Goal: Complete application form

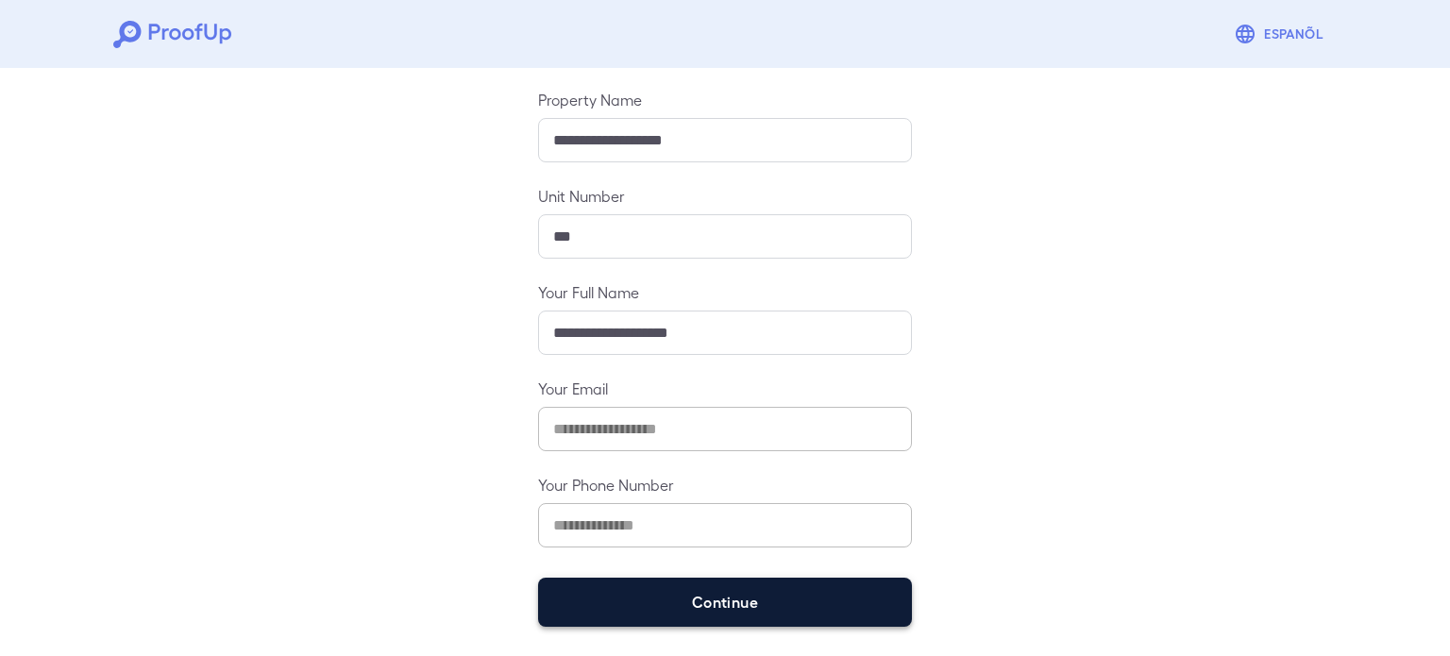
click at [821, 581] on button "Continue" at bounding box center [725, 602] width 374 height 49
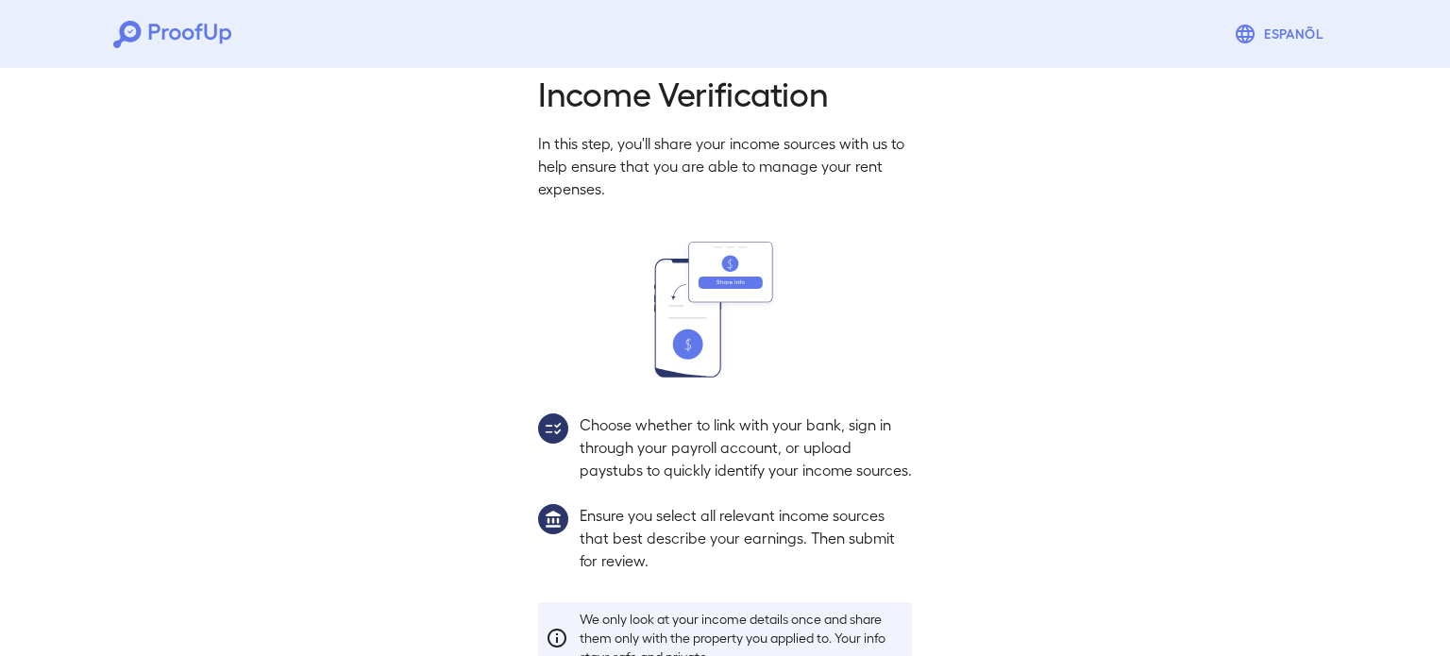
scroll to position [172, 0]
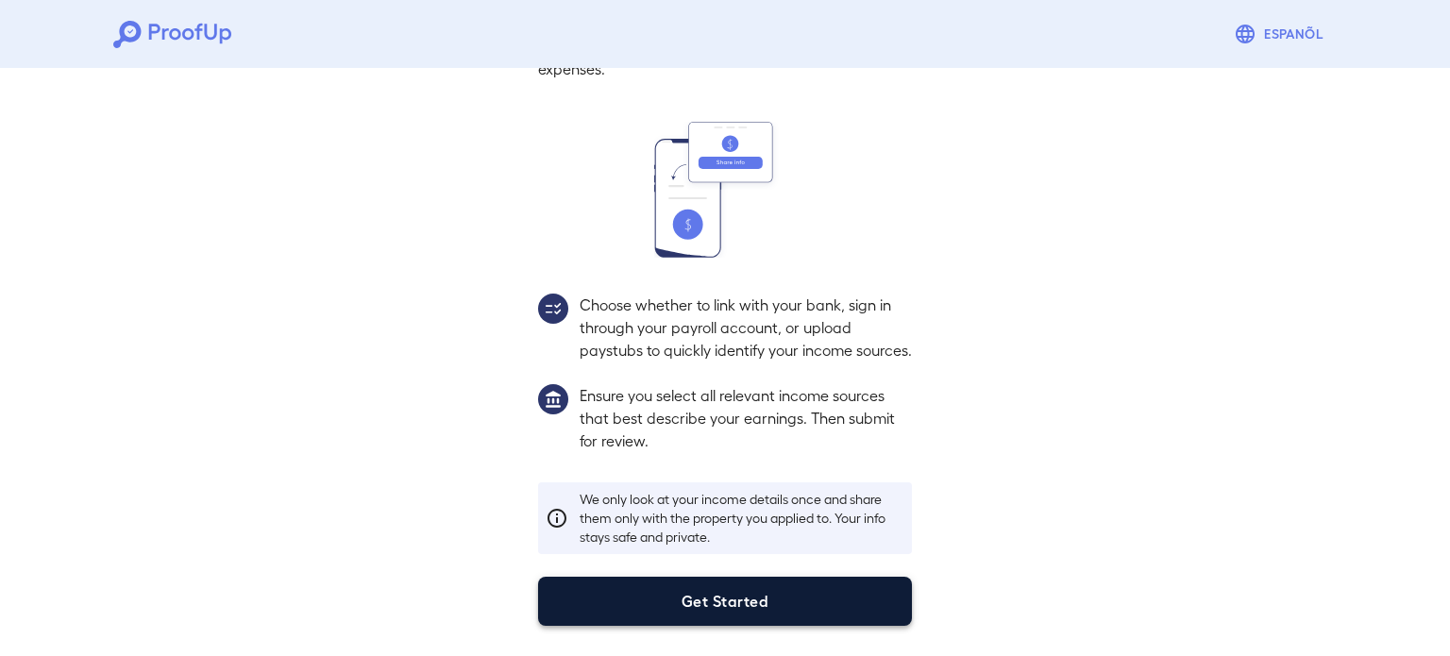
click at [836, 580] on button "Get Started" at bounding box center [725, 601] width 374 height 49
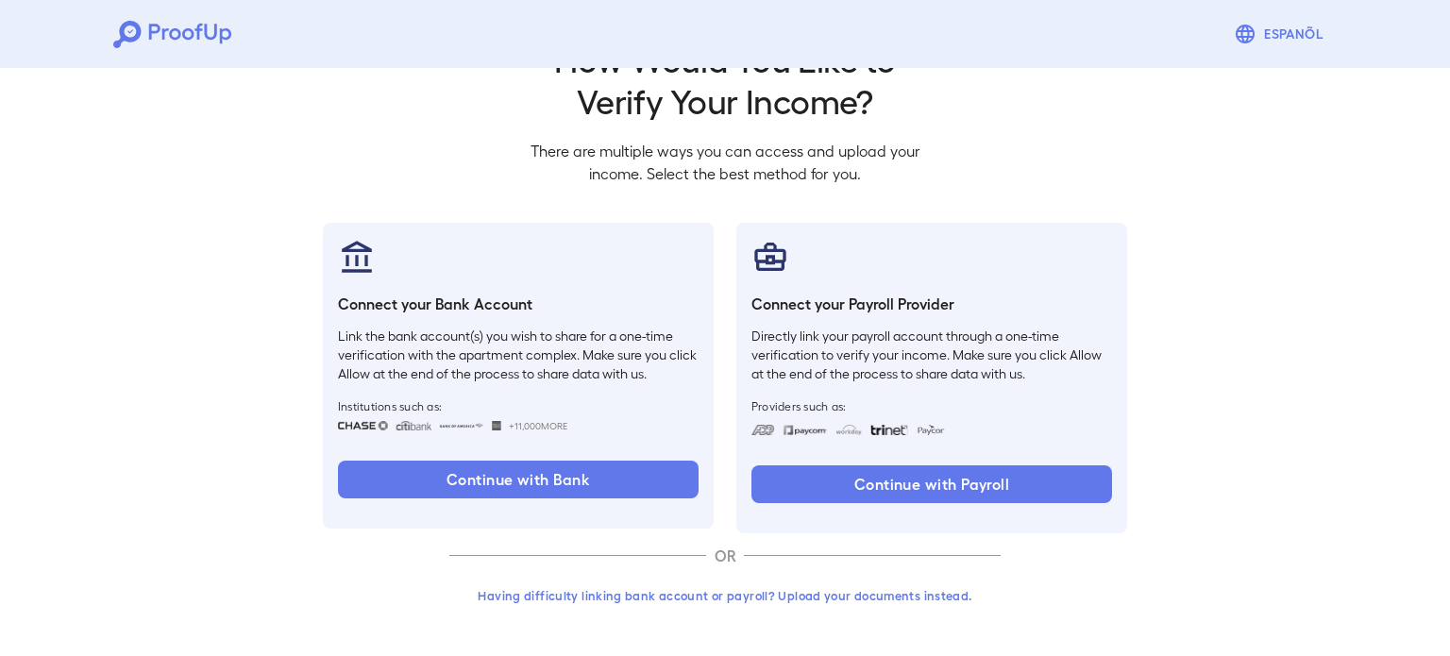
click at [560, 597] on button "Having difficulty linking bank account or payroll? Upload your documents instea…" at bounding box center [724, 596] width 551 height 34
